Goal: Transaction & Acquisition: Purchase product/service

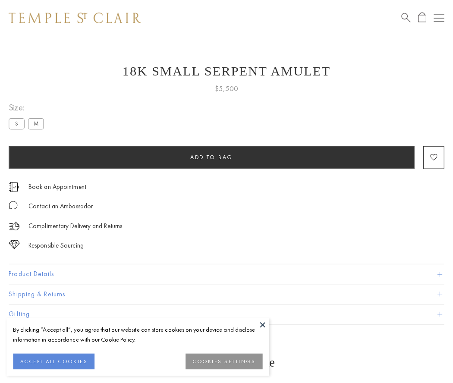
scroll to position [7, 0]
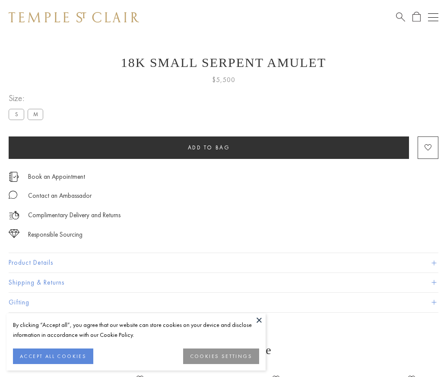
click at [208, 147] on span "Add to bag" at bounding box center [209, 147] width 42 height 7
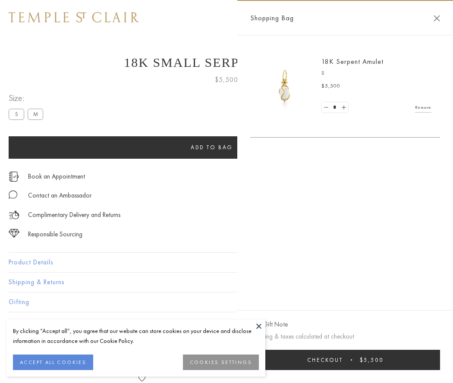
click at [419, 360] on button "Checkout $5,500" at bounding box center [345, 360] width 190 height 20
